Goal: Transaction & Acquisition: Purchase product/service

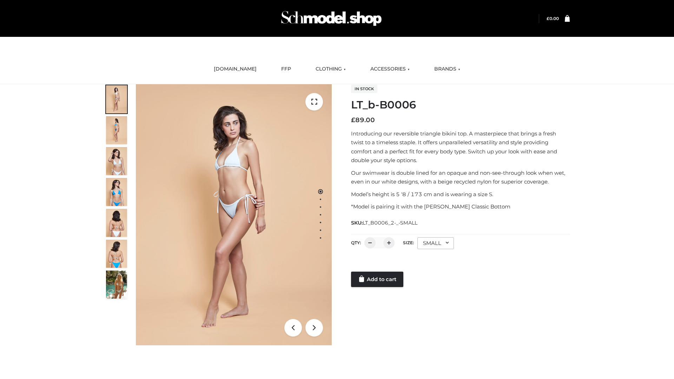
click at [378, 280] on link "Add to cart" at bounding box center [377, 279] width 52 height 15
